Goal: Task Accomplishment & Management: Complete application form

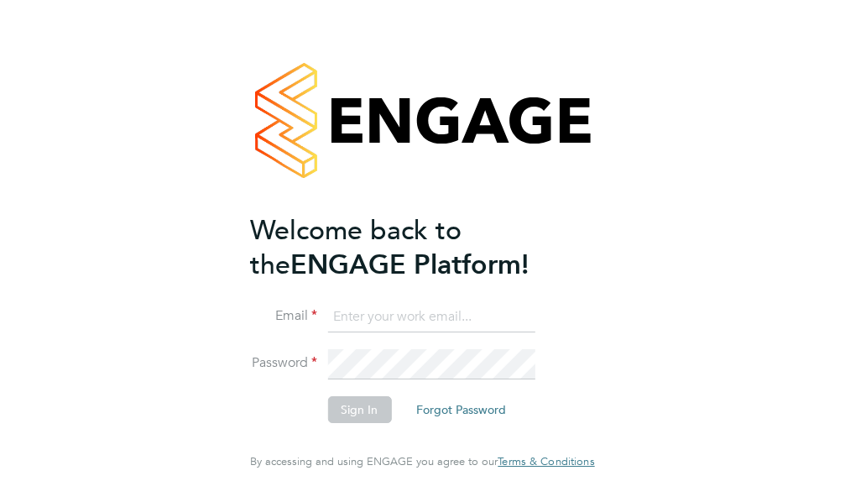
click at [436, 332] on input at bounding box center [430, 317] width 207 height 30
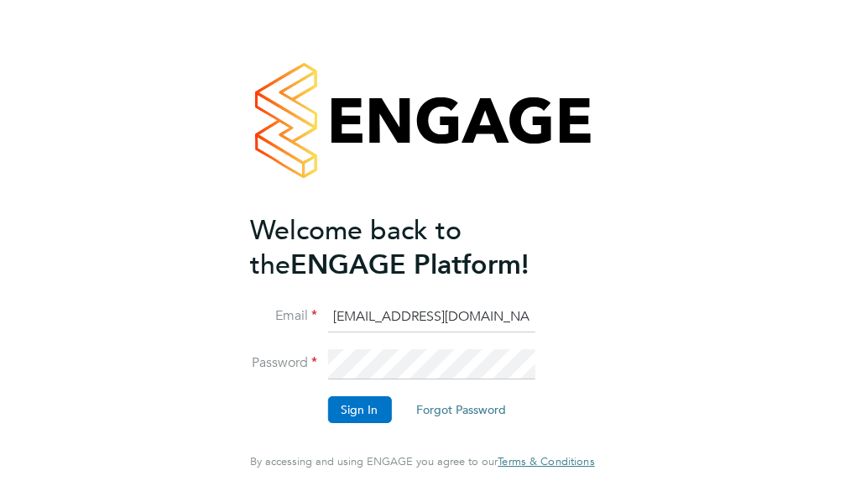
type input "[EMAIL_ADDRESS][DOMAIN_NAME]"
click at [336, 421] on button "Sign In" at bounding box center [359, 409] width 64 height 27
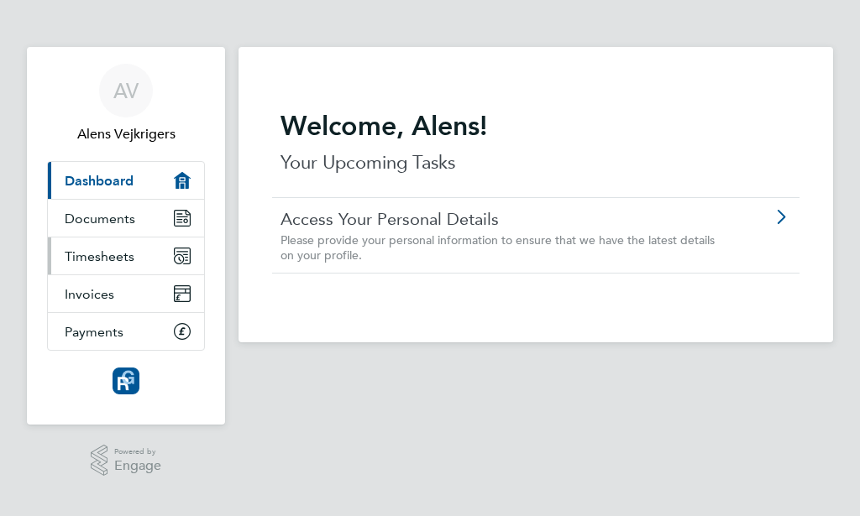
click at [103, 259] on span "Timesheets" at bounding box center [100, 256] width 70 height 16
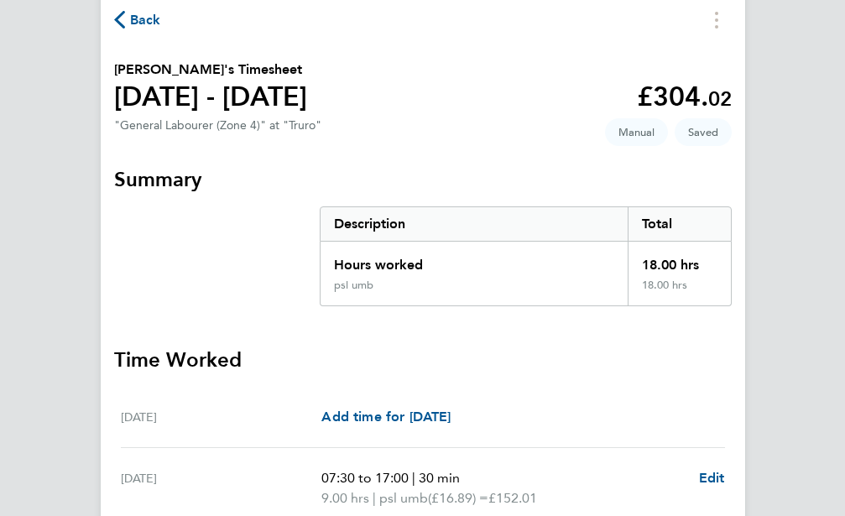
scroll to position [514, 0]
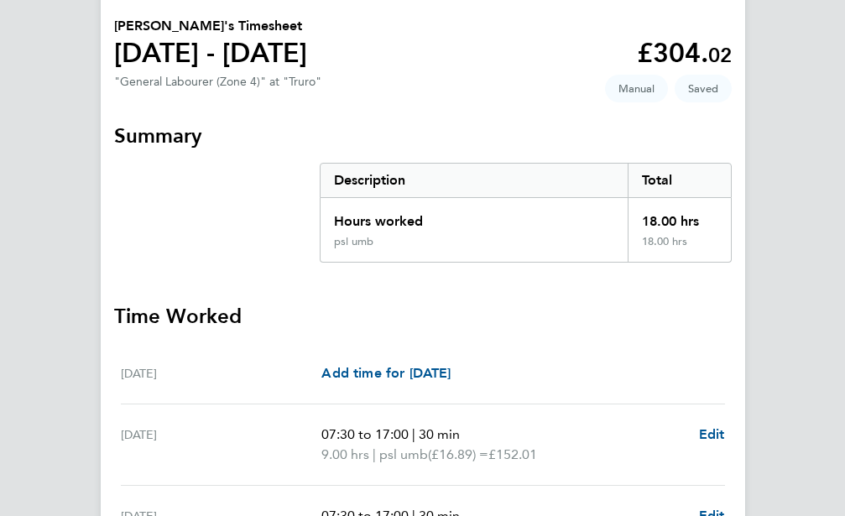
select select "30"
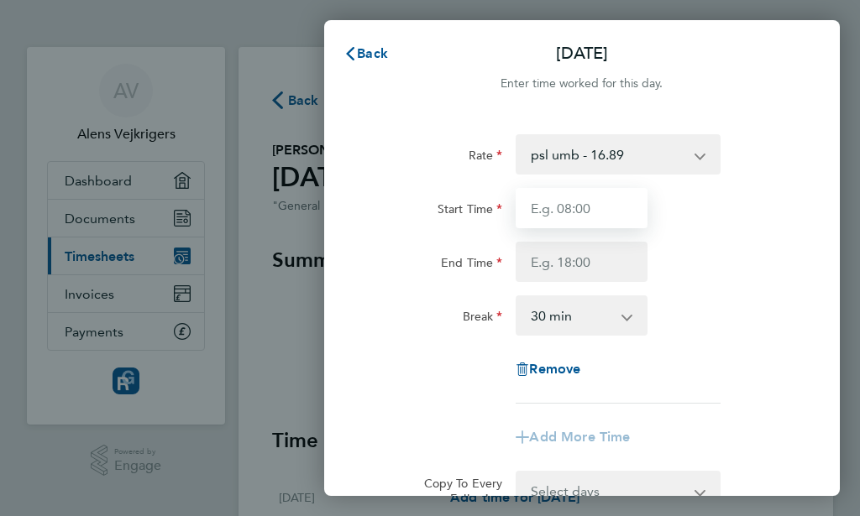
click at [568, 208] on input "Start Time" at bounding box center [581, 208] width 132 height 40
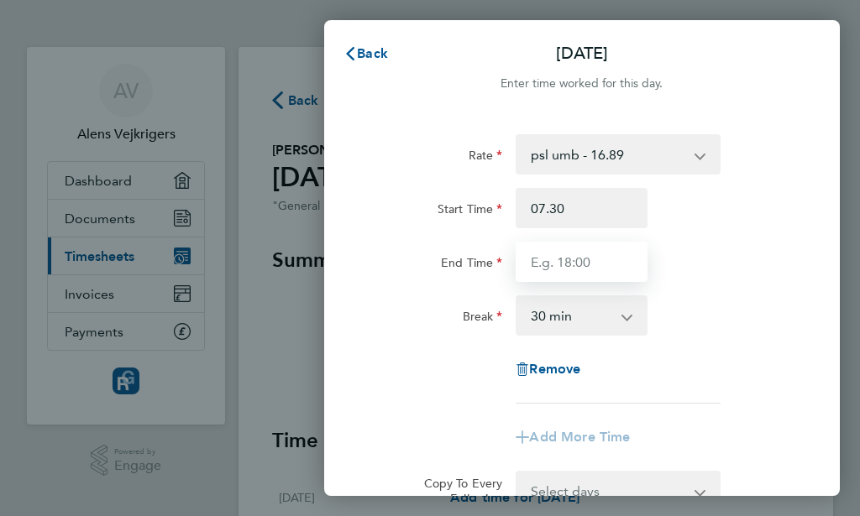
type input "07:30"
click at [605, 272] on input "End Time" at bounding box center [581, 262] width 132 height 40
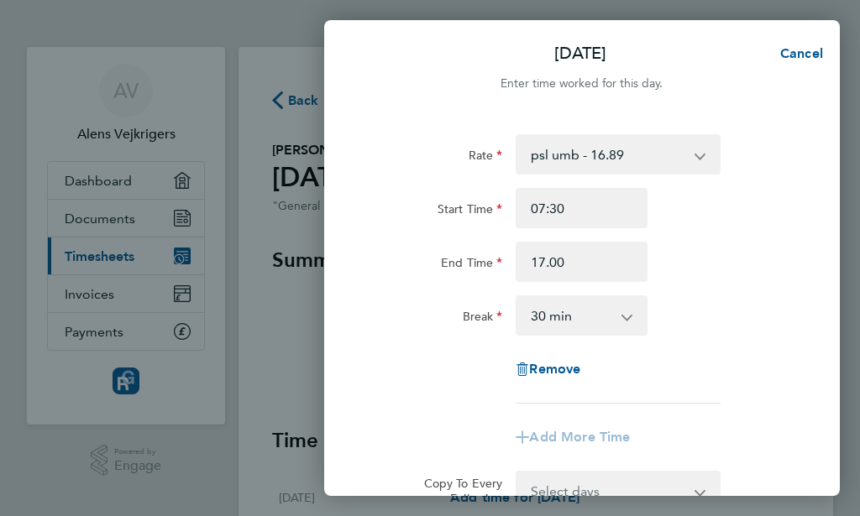
type input "17:00"
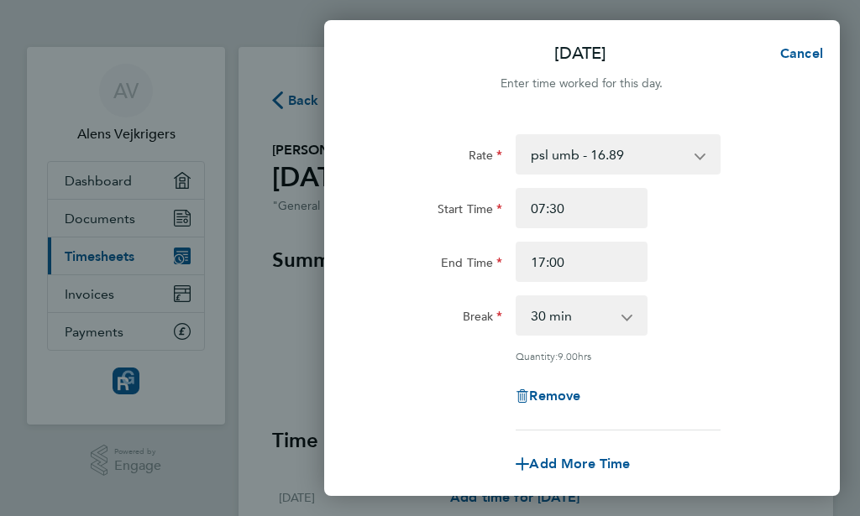
click at [774, 243] on div "End Time 17:00" at bounding box center [581, 262] width 435 height 40
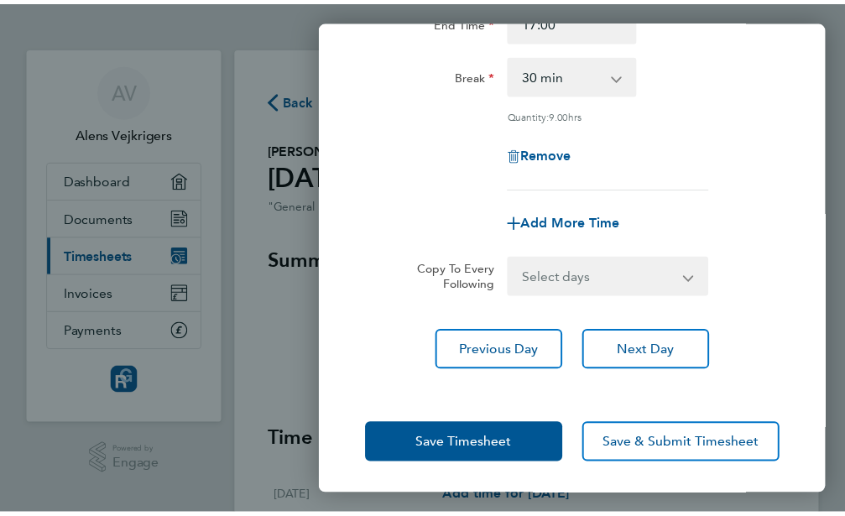
scroll to position [242, 0]
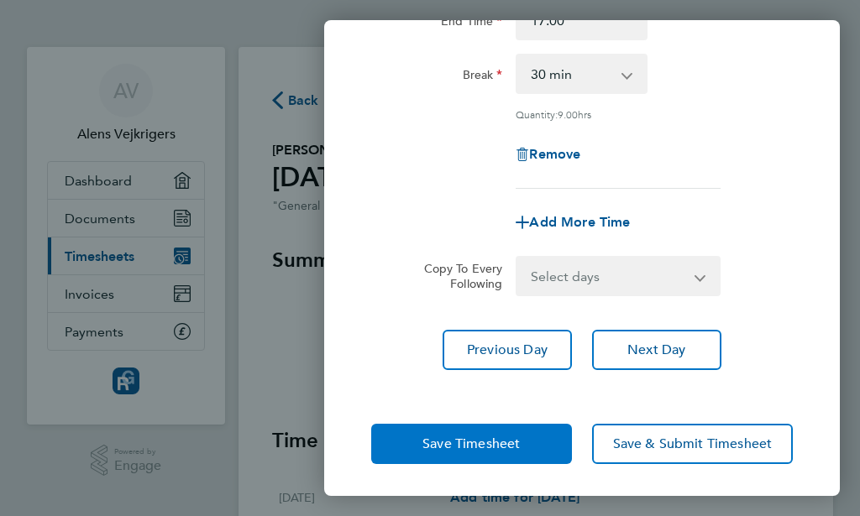
click at [465, 441] on span "Save Timesheet" at bounding box center [470, 444] width 97 height 17
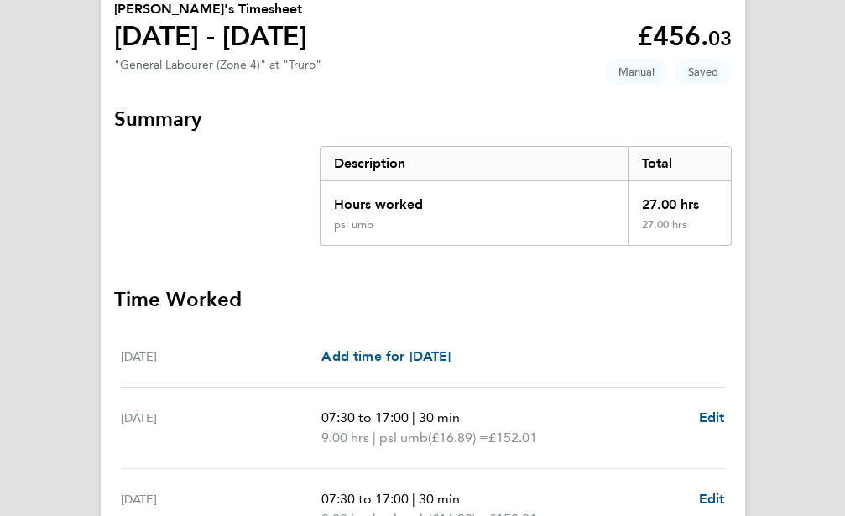
scroll to position [588, 0]
